Goal: Register for event/course

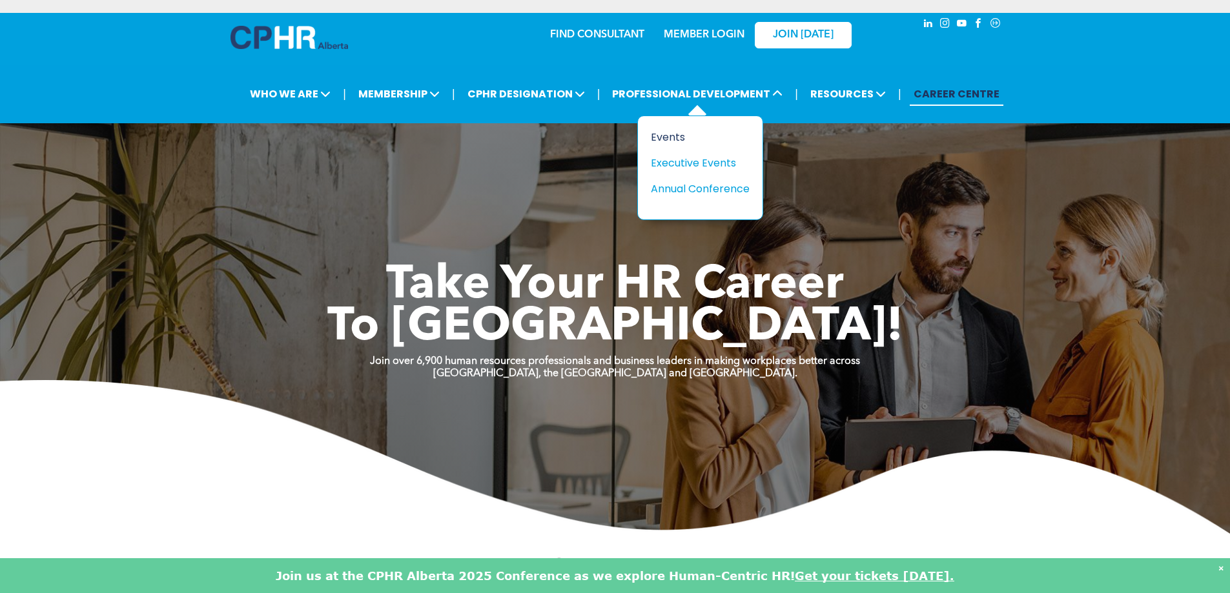
click at [675, 132] on div "Events" at bounding box center [695, 137] width 89 height 16
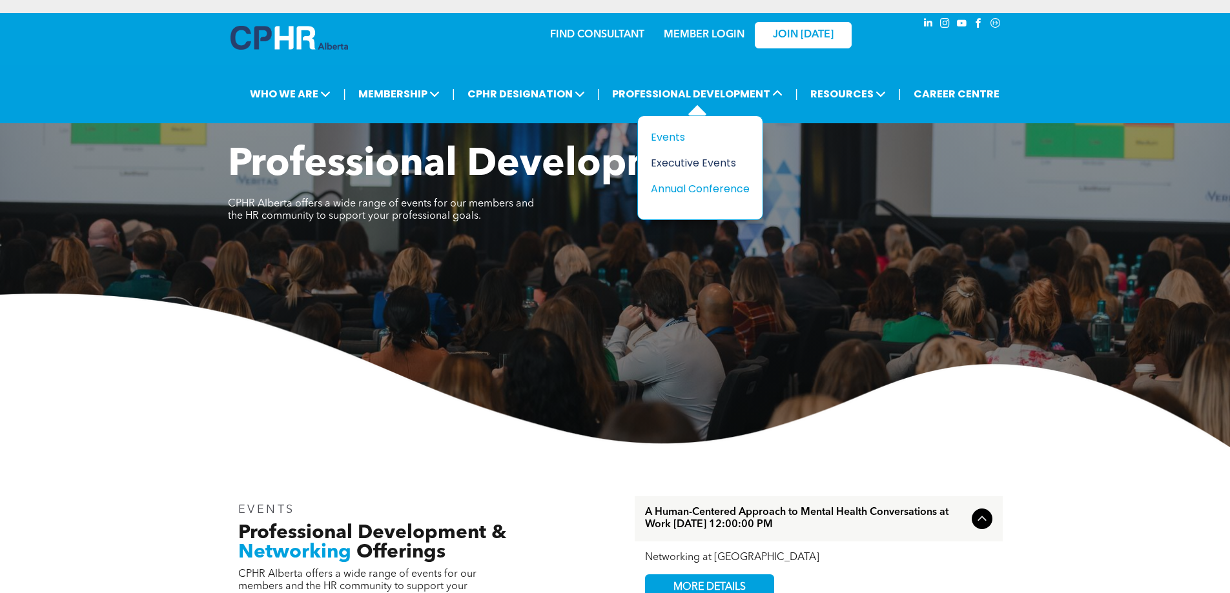
click at [679, 167] on div "Executive Events" at bounding box center [695, 163] width 89 height 16
